Goal: Transaction & Acquisition: Purchase product/service

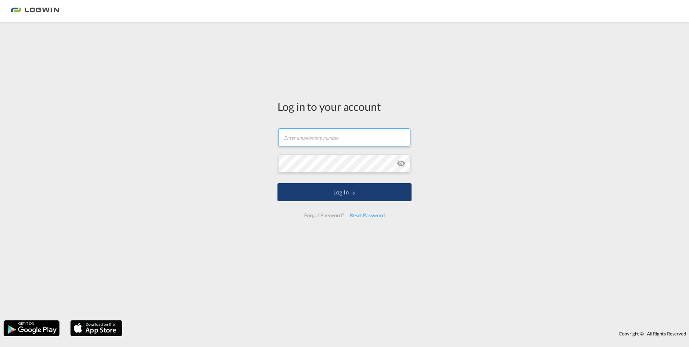
type input "[PERSON_NAME][EMAIL_ADDRESS][PERSON_NAME][DOMAIN_NAME]"
click at [309, 195] on button "Log In" at bounding box center [344, 192] width 134 height 18
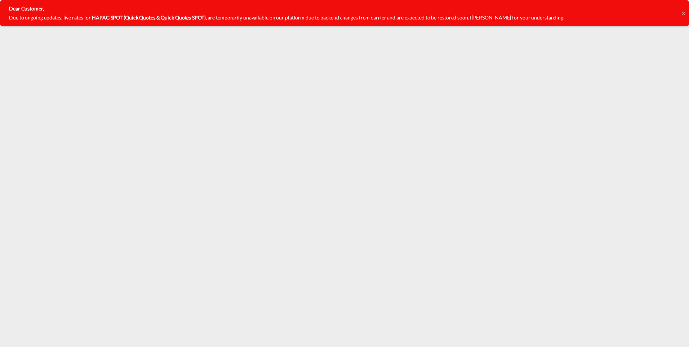
click at [683, 12] on icon at bounding box center [683, 13] width 4 height 6
